Goal: Task Accomplishment & Management: Use online tool/utility

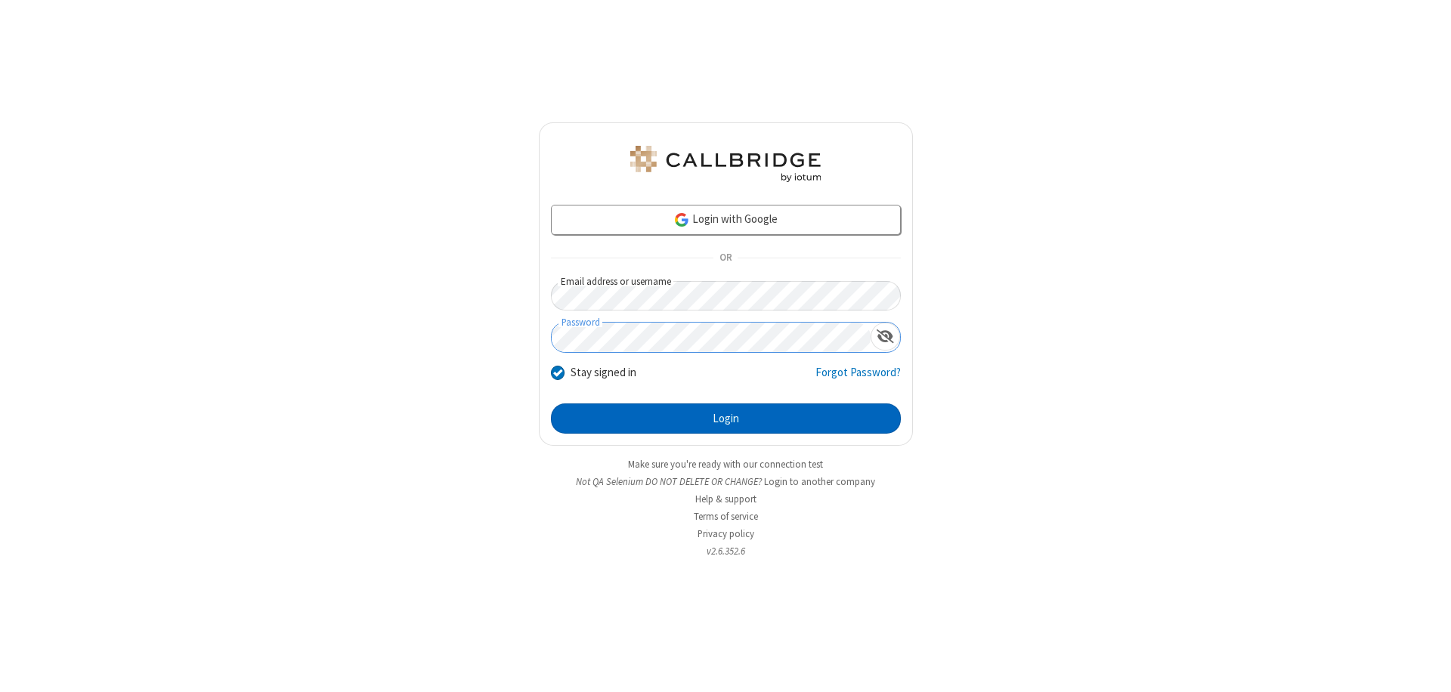
click at [725, 419] on button "Login" at bounding box center [726, 418] width 350 height 30
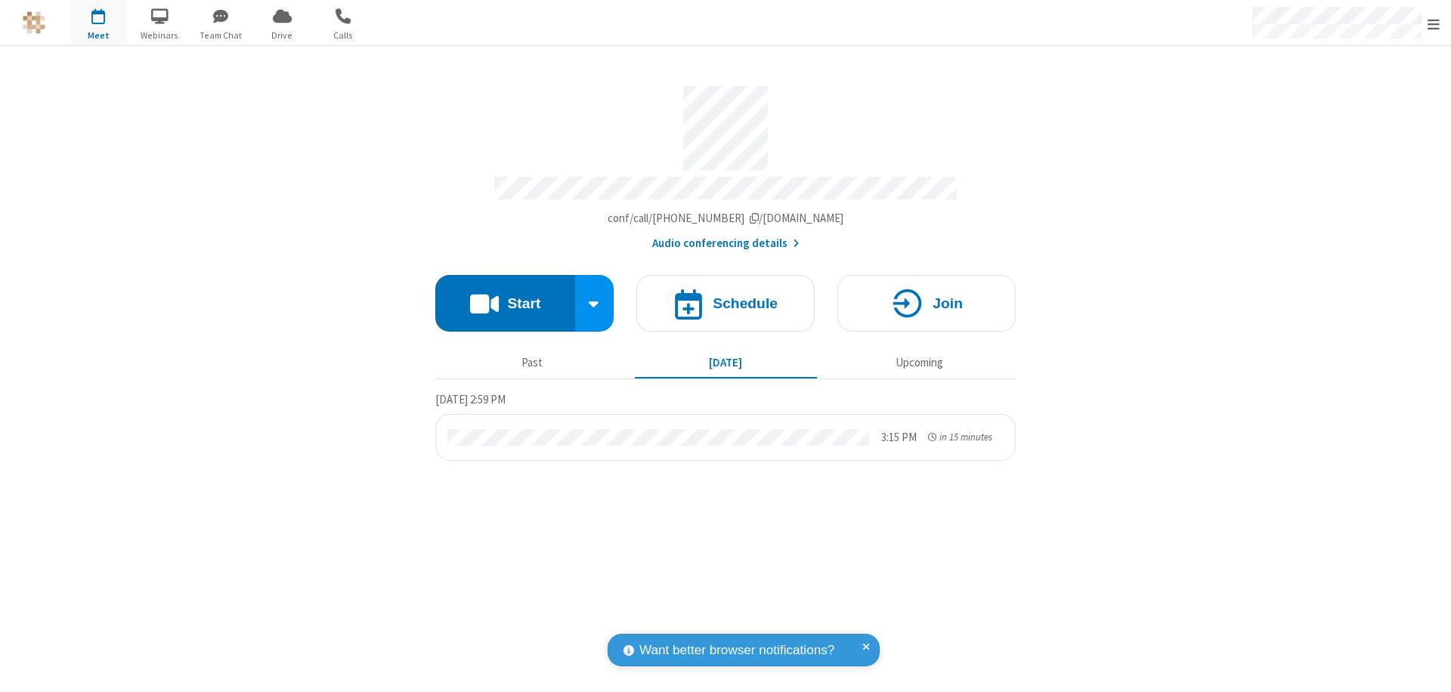
click at [505, 296] on button "Start" at bounding box center [505, 303] width 140 height 57
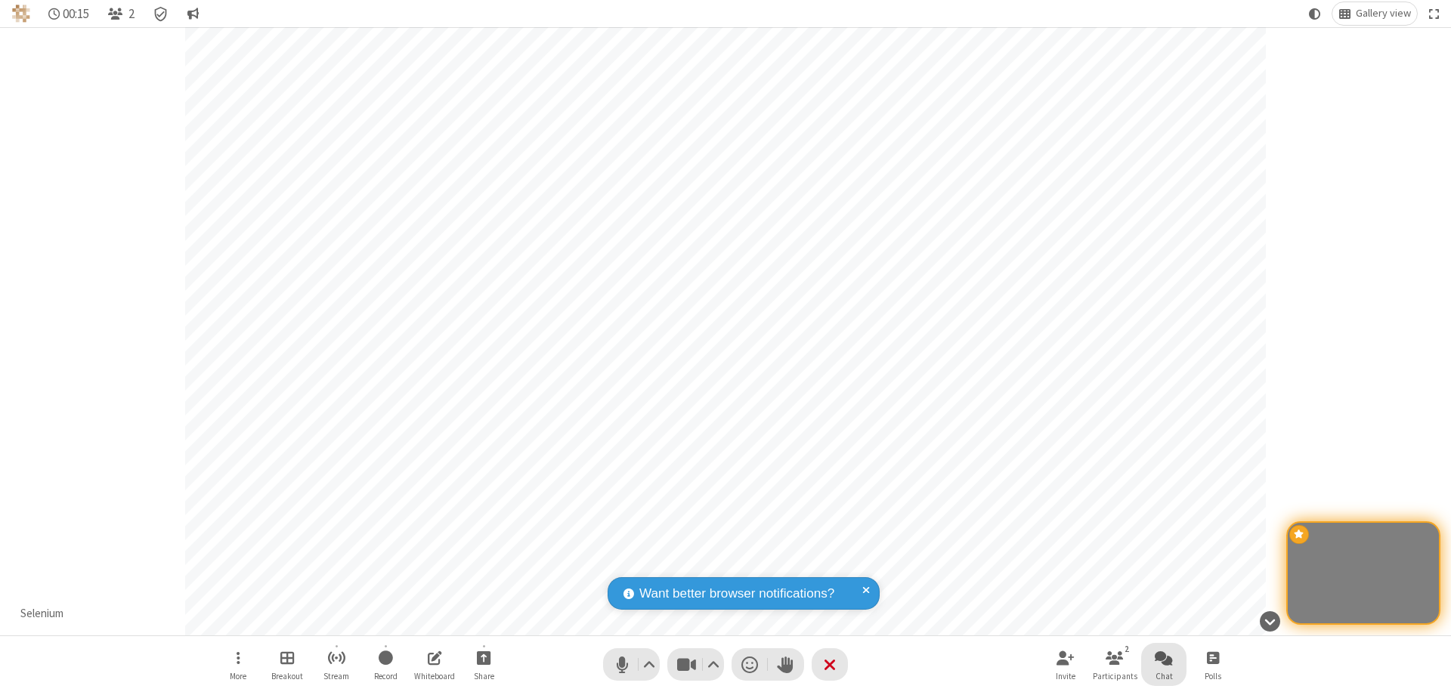
click at [1163, 657] on span "Open chat" at bounding box center [1163, 657] width 18 height 19
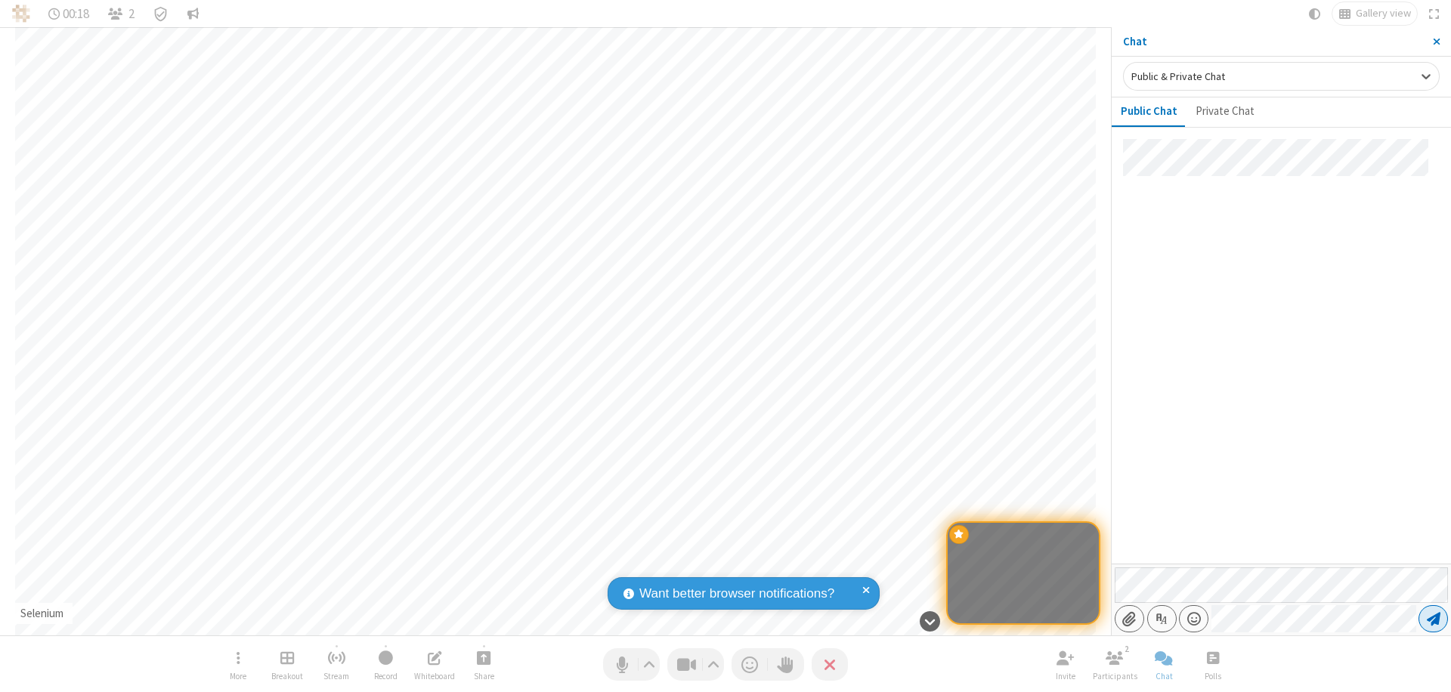
click at [1432, 619] on span "Send message" at bounding box center [1433, 618] width 14 height 15
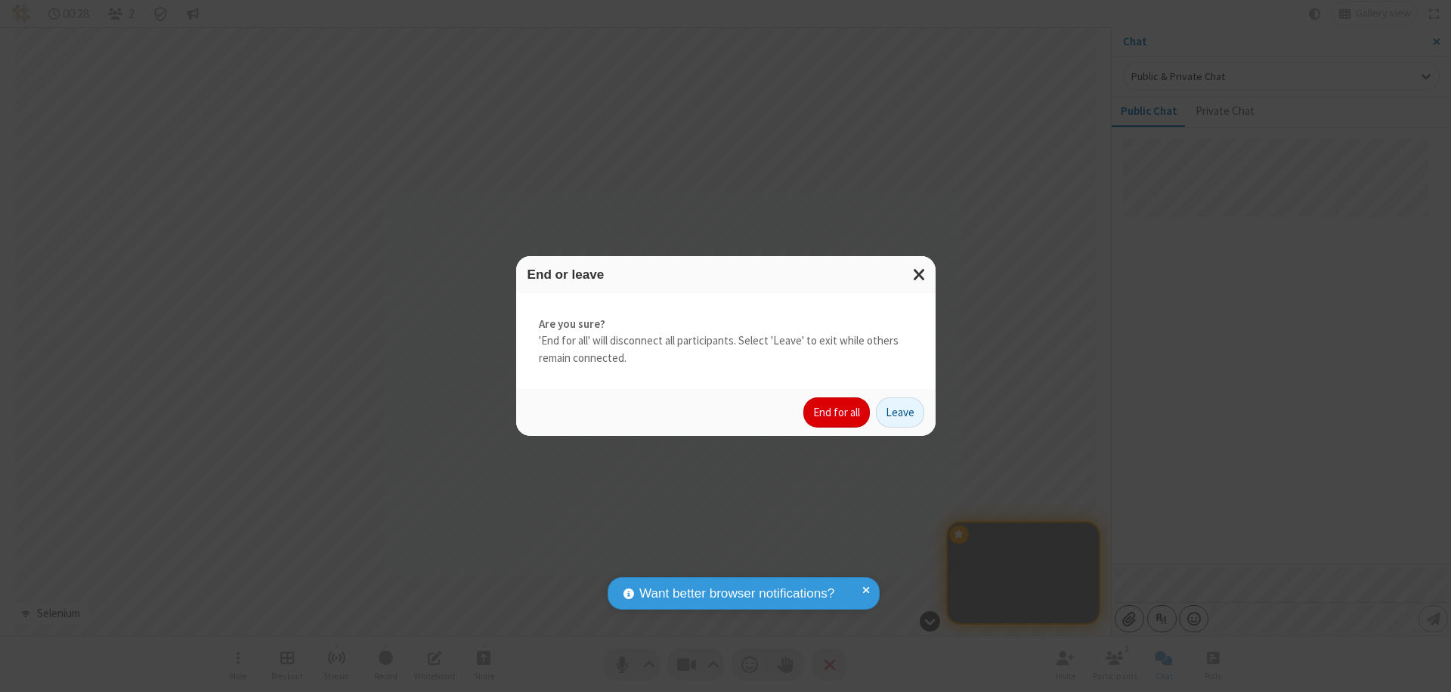
click at [837, 413] on button "End for all" at bounding box center [836, 412] width 66 height 30
